Goal: Information Seeking & Learning: Find specific fact

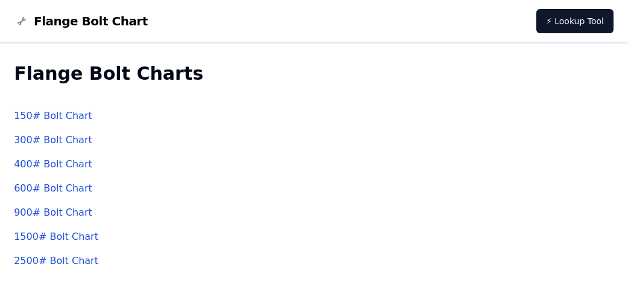
click at [45, 236] on link "1500 # Bolt Chart" at bounding box center [56, 235] width 84 height 11
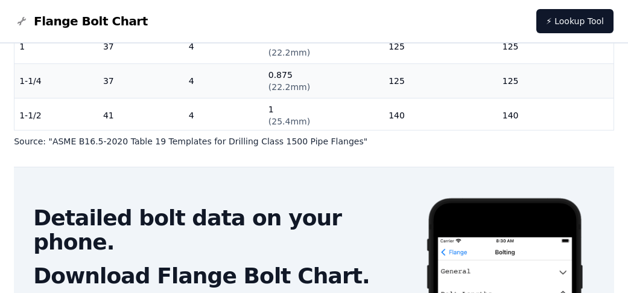
scroll to position [181, 0]
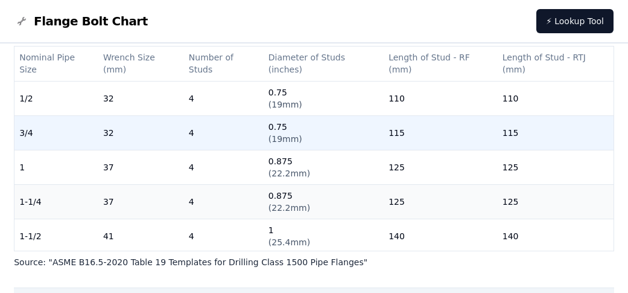
click at [268, 148] on td "0.75 ( 19mm )" at bounding box center [324, 132] width 120 height 34
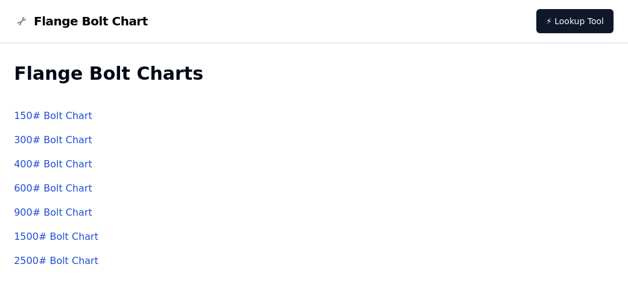
click at [65, 119] on link "150 # Bolt Chart" at bounding box center [53, 115] width 78 height 11
click at [42, 210] on link "900 # Bolt Chart" at bounding box center [53, 211] width 78 height 11
click at [45, 145] on link "300 # Bolt Chart" at bounding box center [53, 139] width 78 height 11
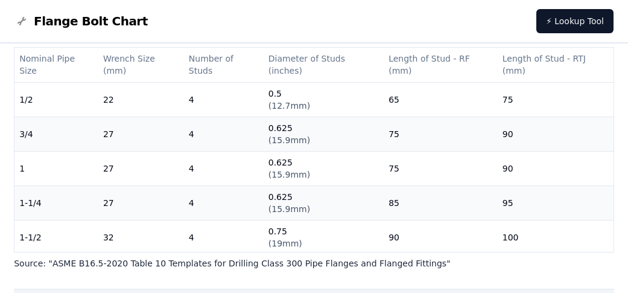
scroll to position [241, 0]
